Goal: Find specific page/section: Find specific page/section

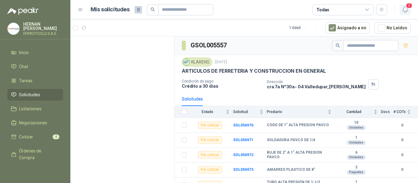
click at [405, 12] on icon "button" at bounding box center [406, 10] width 8 height 8
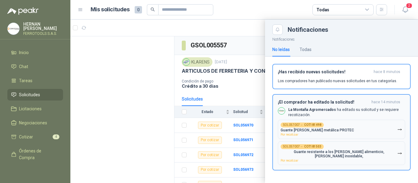
click at [379, 129] on button "SOL057007 → COT181498 Guante [PERSON_NAME] metálica PROTEC Por recotizar" at bounding box center [341, 129] width 127 height 19
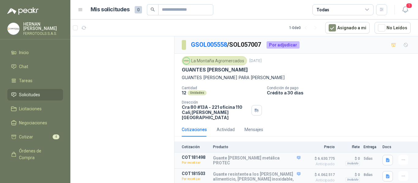
scroll to position [7, 0]
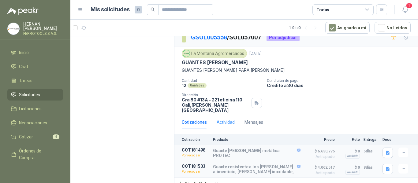
click at [223, 122] on div "Actividad" at bounding box center [226, 122] width 18 height 14
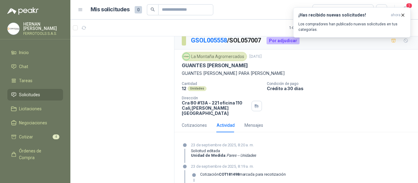
scroll to position [0, 0]
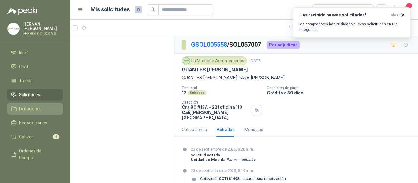
click at [28, 107] on span "Licitaciones" at bounding box center [30, 109] width 23 height 7
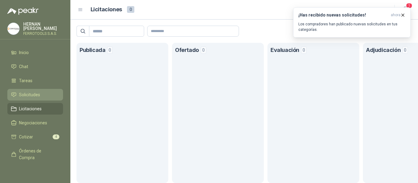
click at [25, 89] on link "Solicitudes" at bounding box center [35, 95] width 56 height 12
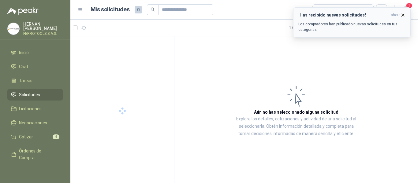
click at [402, 14] on icon "button" at bounding box center [402, 15] width 5 height 5
